Goal: Task Accomplishment & Management: Manage account settings

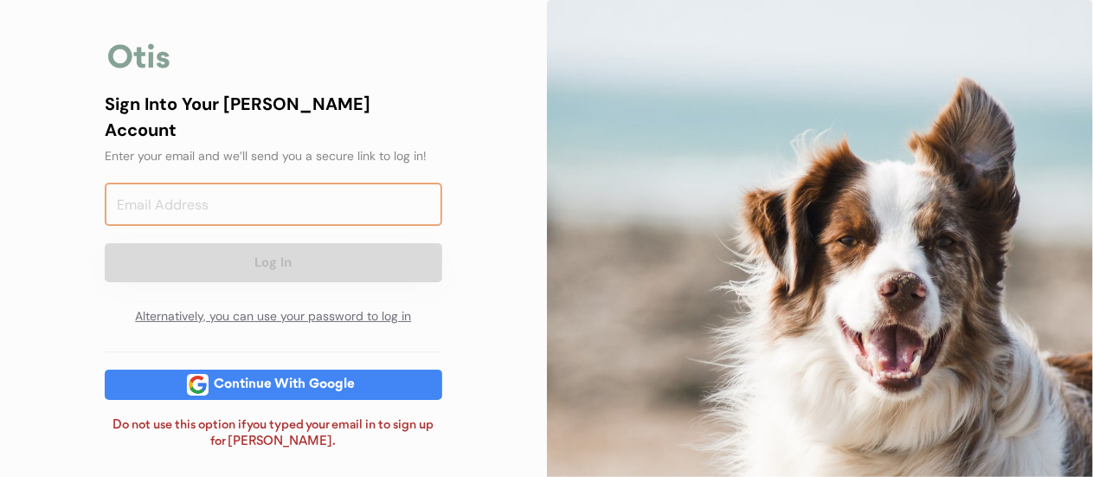
click at [304, 183] on input "email" at bounding box center [274, 204] width 338 height 43
click at [249, 378] on div "Continue With Google" at bounding box center [284, 384] width 151 height 13
click at [293, 185] on input "email" at bounding box center [274, 204] width 338 height 43
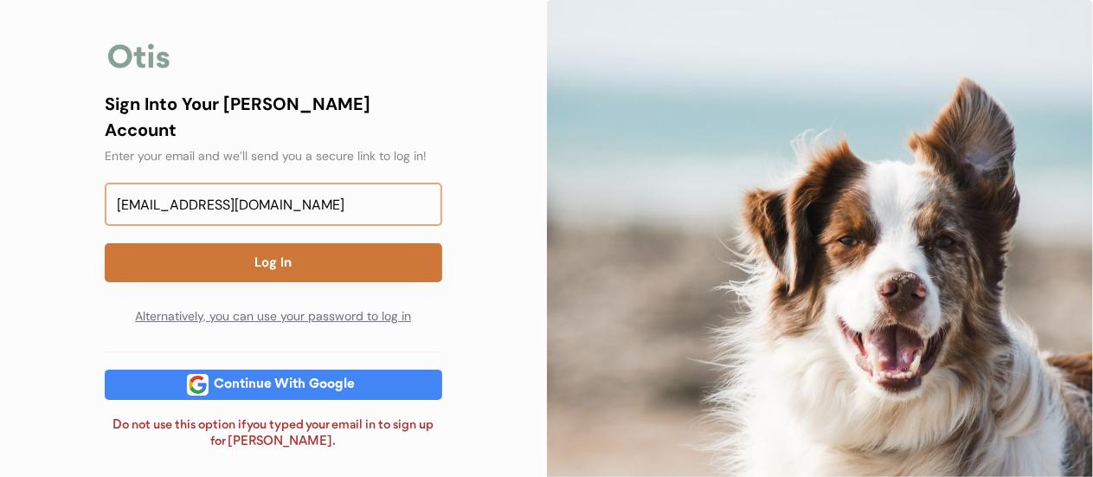
type input "mgtaylor08@gmail.com"
click at [189, 243] on button "Log In" at bounding box center [274, 262] width 338 height 39
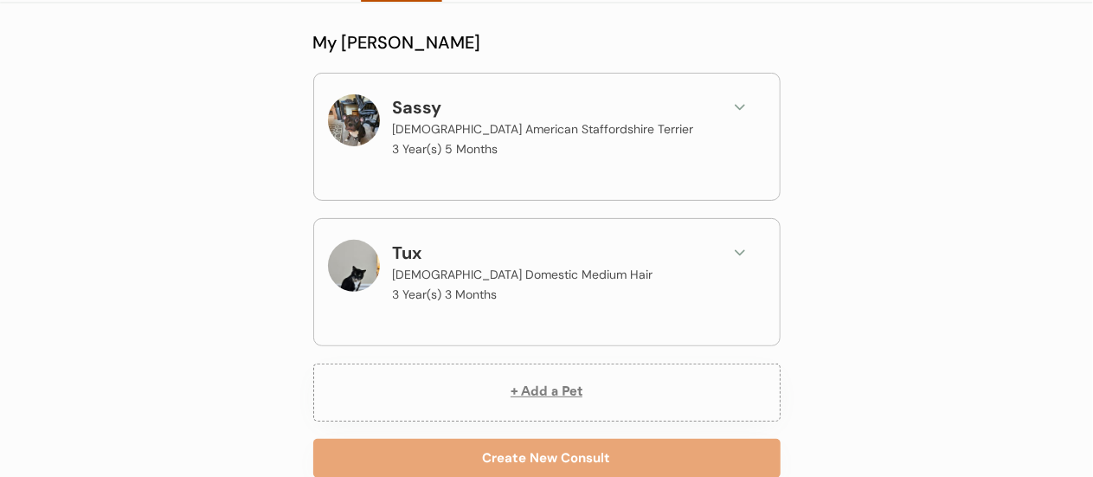
click at [738, 107] on use at bounding box center [740, 108] width 9 height 4
click at [734, 132] on div "Sassy [DEMOGRAPHIC_DATA] American Staffordshire Terrier 3 Year(s) 5 Months" at bounding box center [547, 127] width 438 height 66
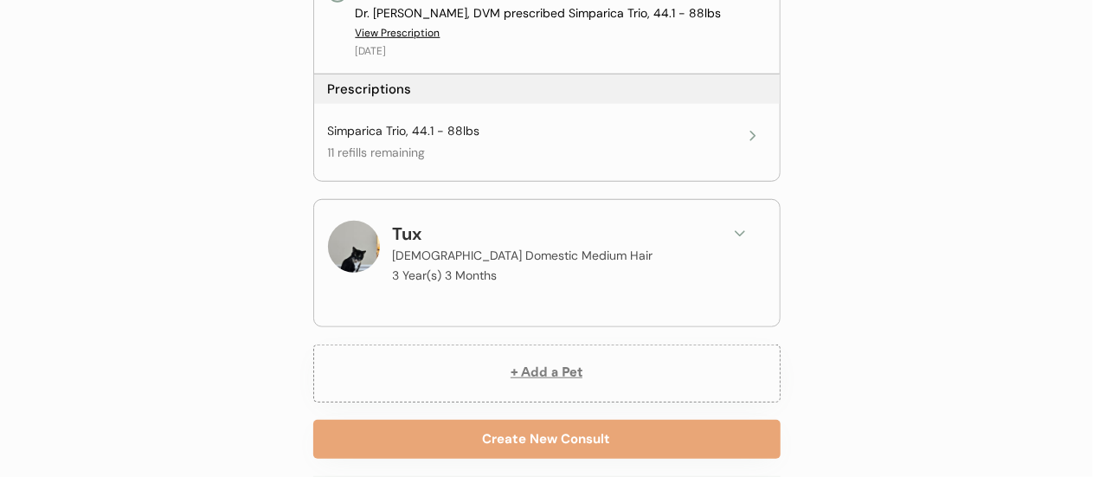
scroll to position [618, 0]
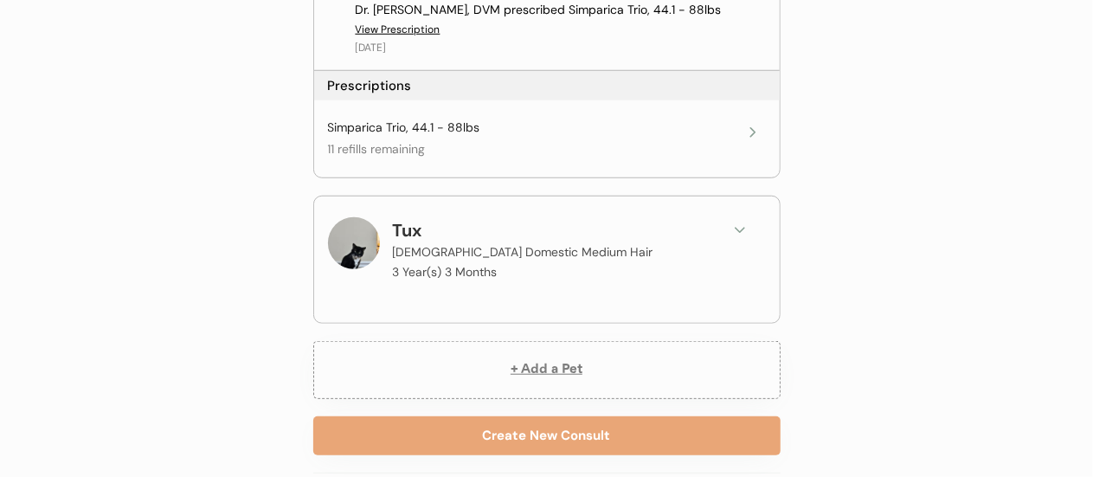
click at [737, 229] on use at bounding box center [740, 230] width 9 height 4
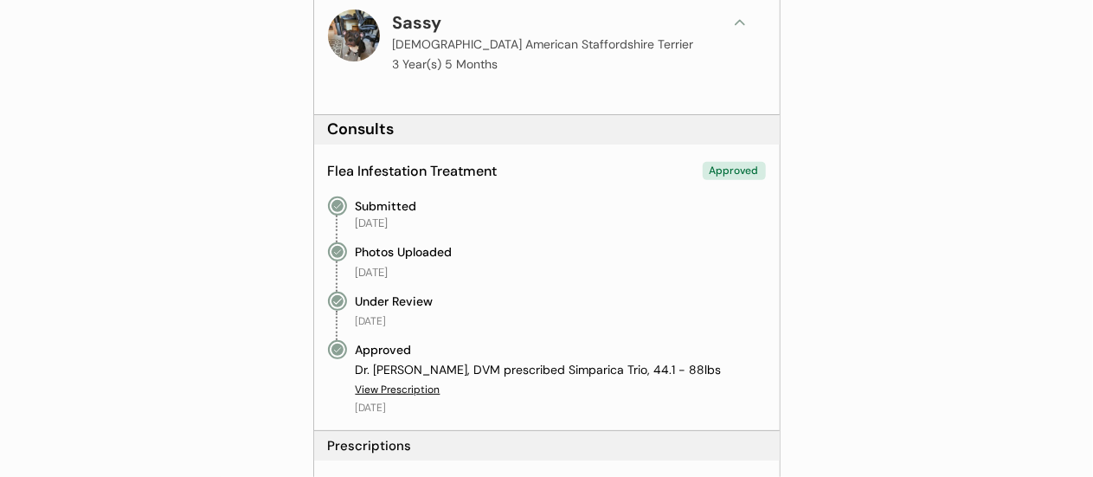
scroll to position [261, 0]
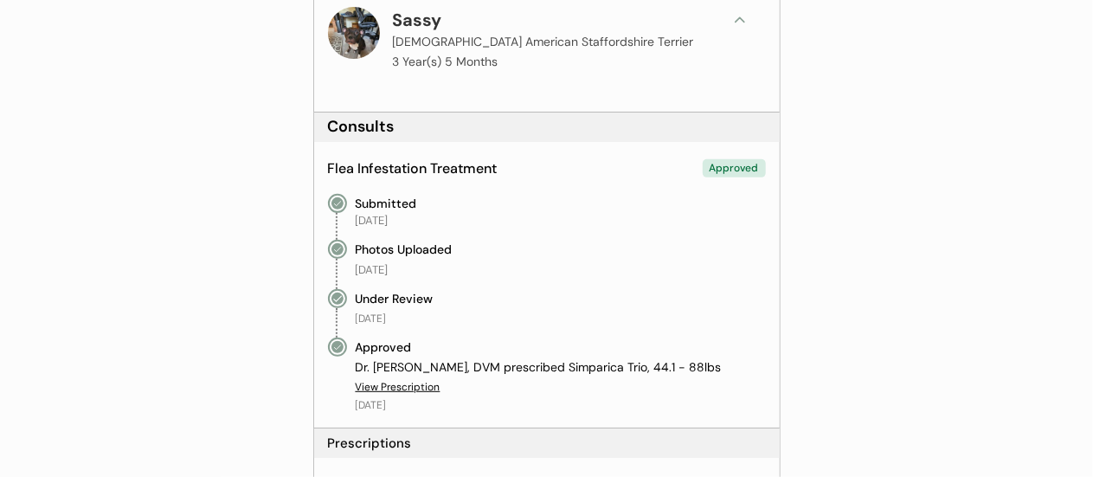
click at [358, 35] on div at bounding box center [354, 33] width 52 height 52
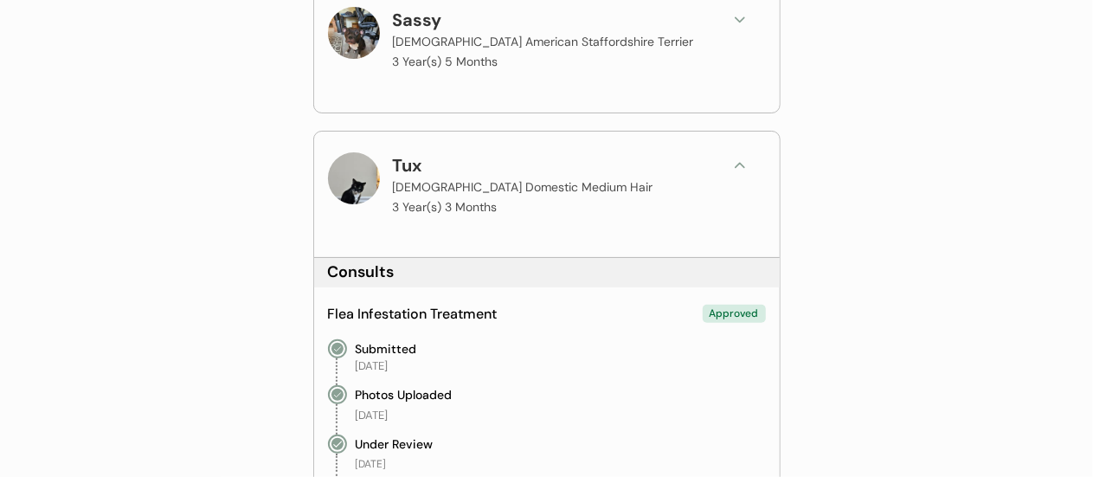
click at [355, 183] on div at bounding box center [354, 178] width 52 height 52
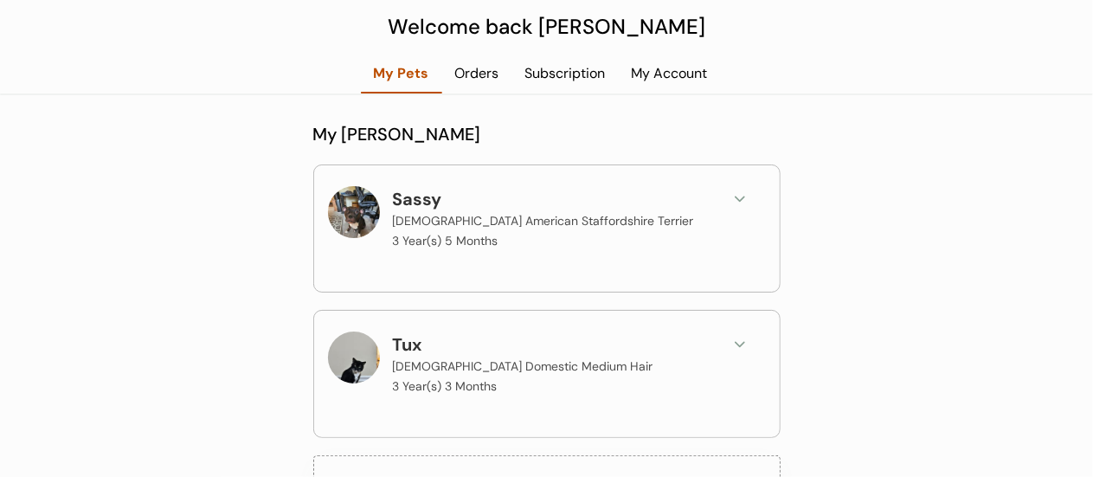
scroll to position [0, 0]
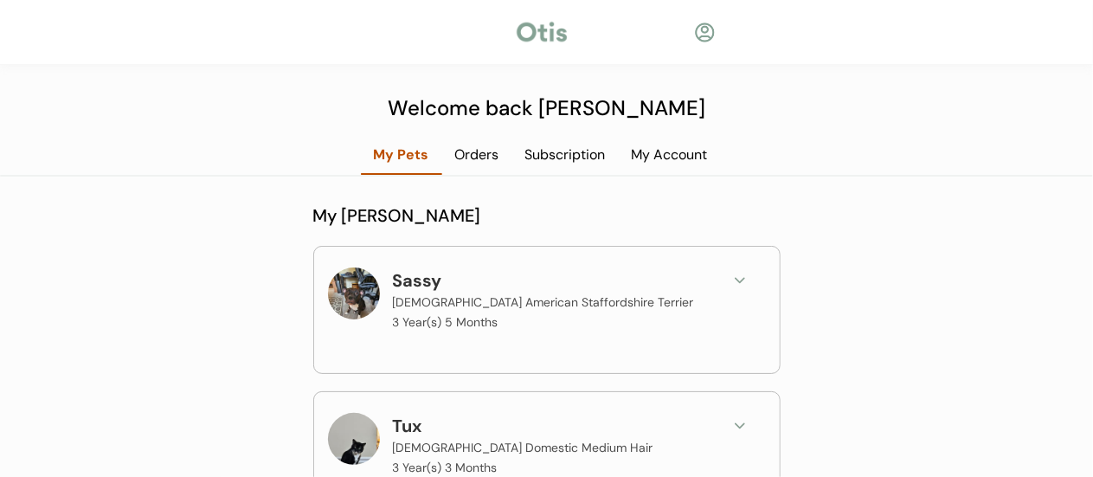
click at [493, 146] on div "Orders" at bounding box center [477, 154] width 70 height 19
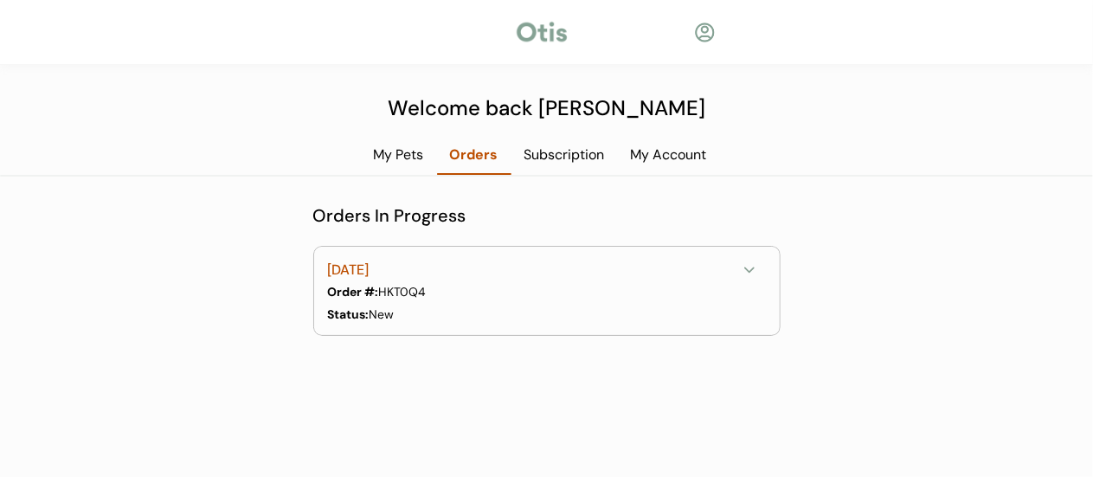
scroll to position [151, 0]
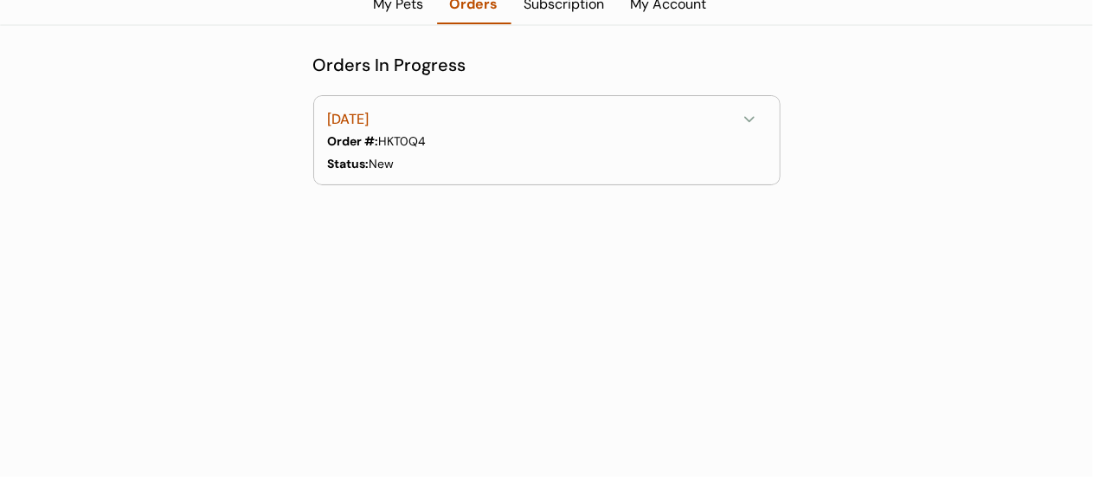
click at [748, 115] on icon at bounding box center [749, 119] width 17 height 17
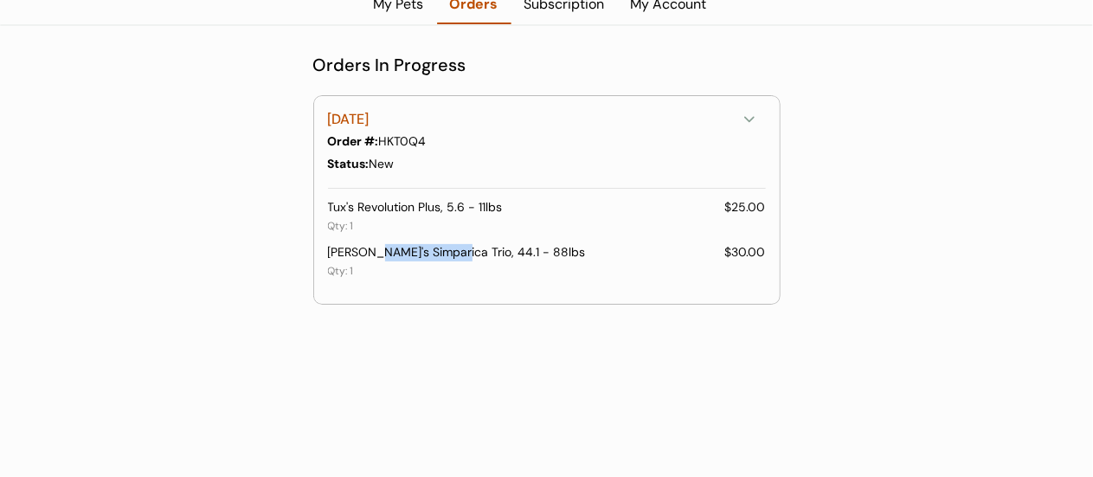
drag, startPoint x: 371, startPoint y: 251, endPoint x: 450, endPoint y: 261, distance: 79.3
click at [450, 261] on div "[PERSON_NAME]'s Simparica Trio, 44.1 - 88lbs" at bounding box center [526, 252] width 397 height 17
drag, startPoint x: 450, startPoint y: 261, endPoint x: 371, endPoint y: 252, distance: 79.2
click at [371, 252] on div "[PERSON_NAME]'s Simparica Trio, 44.1 - 88lbs" at bounding box center [526, 252] width 397 height 17
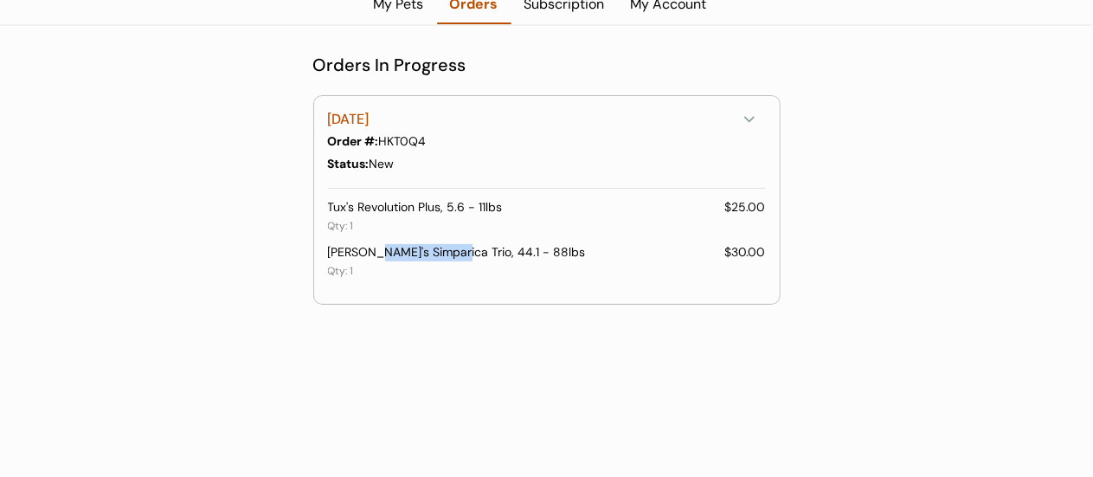
click at [371, 252] on div "[PERSON_NAME]'s Simparica Trio, 44.1 - 88lbs" at bounding box center [526, 252] width 397 height 17
drag, startPoint x: 371, startPoint y: 252, endPoint x: 448, endPoint y: 258, distance: 77.3
click at [448, 258] on div "[PERSON_NAME]'s Simparica Trio, 44.1 - 88lbs" at bounding box center [526, 252] width 397 height 17
click at [411, 305] on div "My [PERSON_NAME] Sassy [DEMOGRAPHIC_DATA] American Staffordshire Terrier 3 Year…" at bounding box center [546, 259] width 519 height 433
drag, startPoint x: 372, startPoint y: 251, endPoint x: 448, endPoint y: 259, distance: 76.6
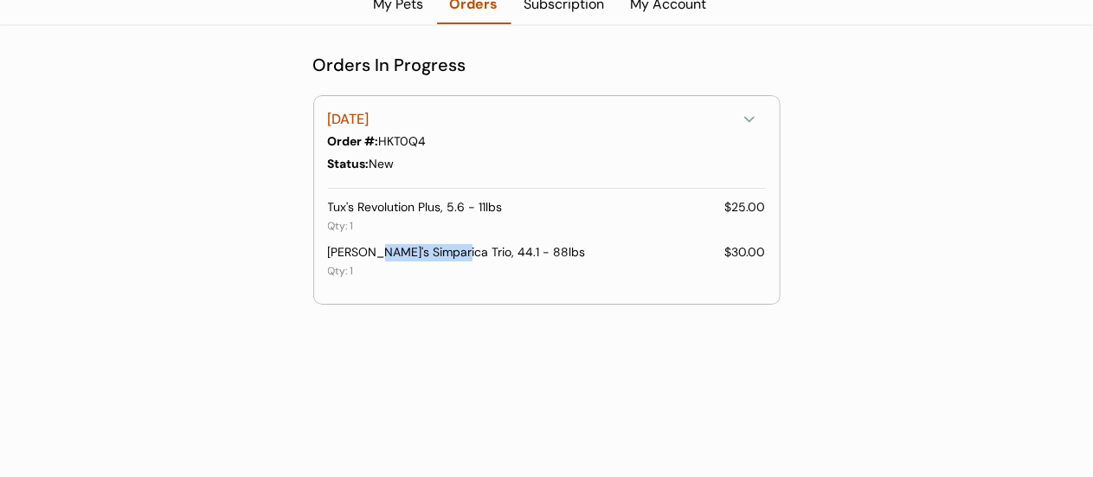
click at [448, 259] on div "[PERSON_NAME]'s Simparica Trio, 44.1 - 88lbs" at bounding box center [526, 252] width 397 height 17
